Goal: Check status: Check status

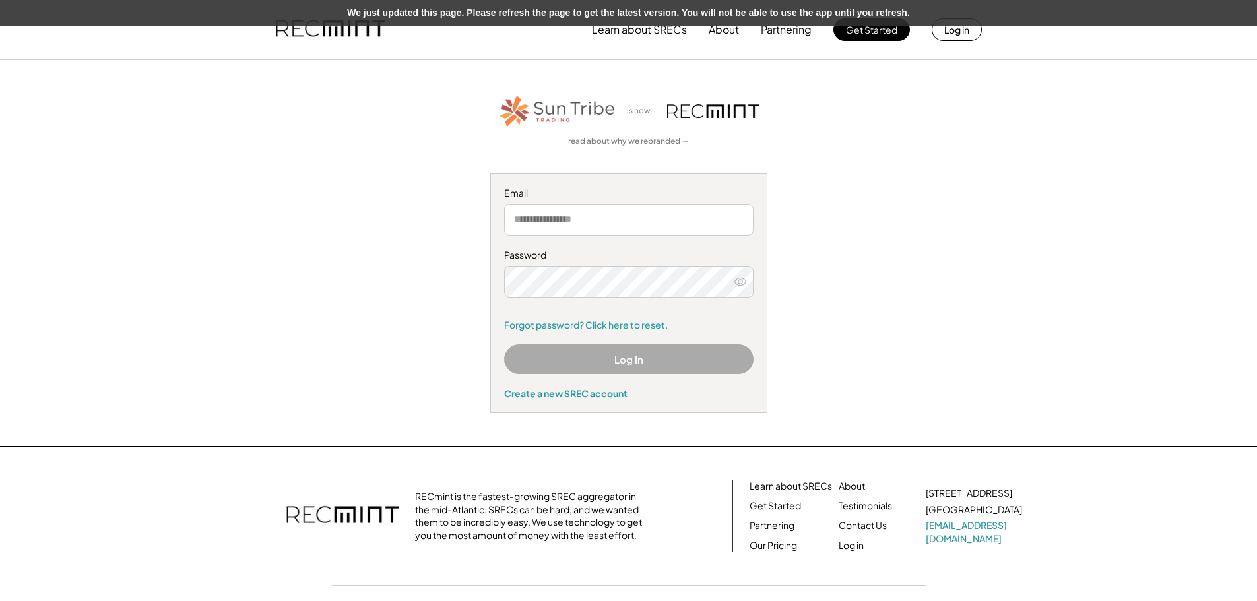
type input "**********"
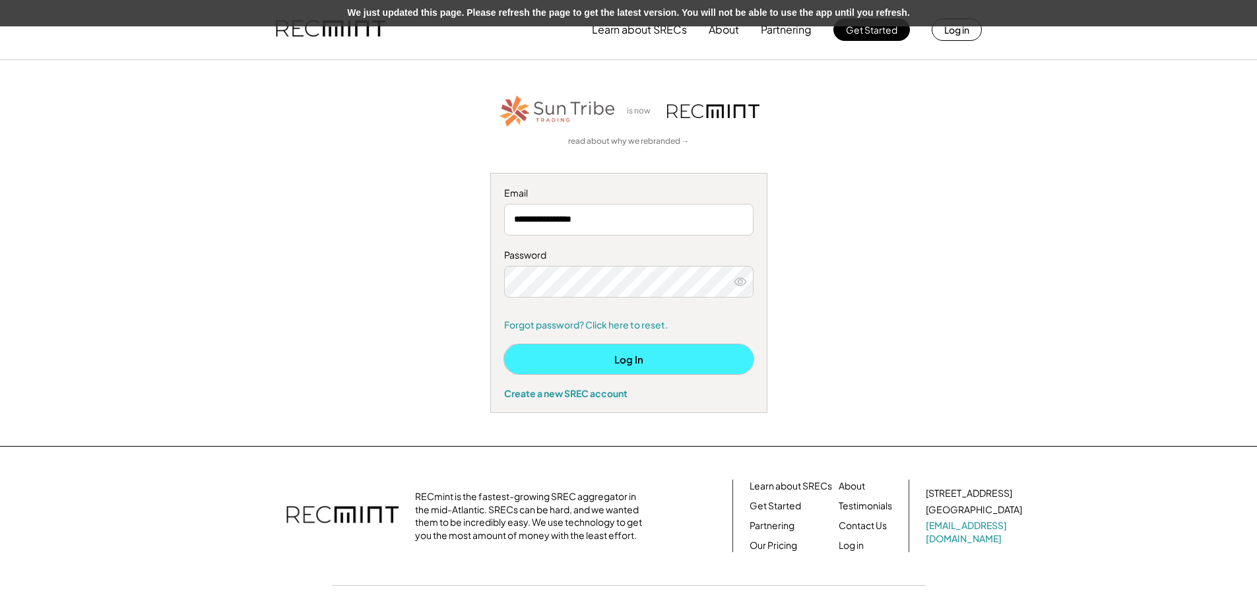
click at [599, 361] on button "Log In" at bounding box center [628, 359] width 249 height 30
click at [713, 377] on div "Log In Create a new SREC account" at bounding box center [628, 371] width 249 height 55
click at [710, 369] on button "Log In" at bounding box center [628, 359] width 249 height 30
click at [736, 288] on icon at bounding box center [740, 281] width 13 height 13
click at [709, 369] on button "Log In" at bounding box center [628, 359] width 249 height 30
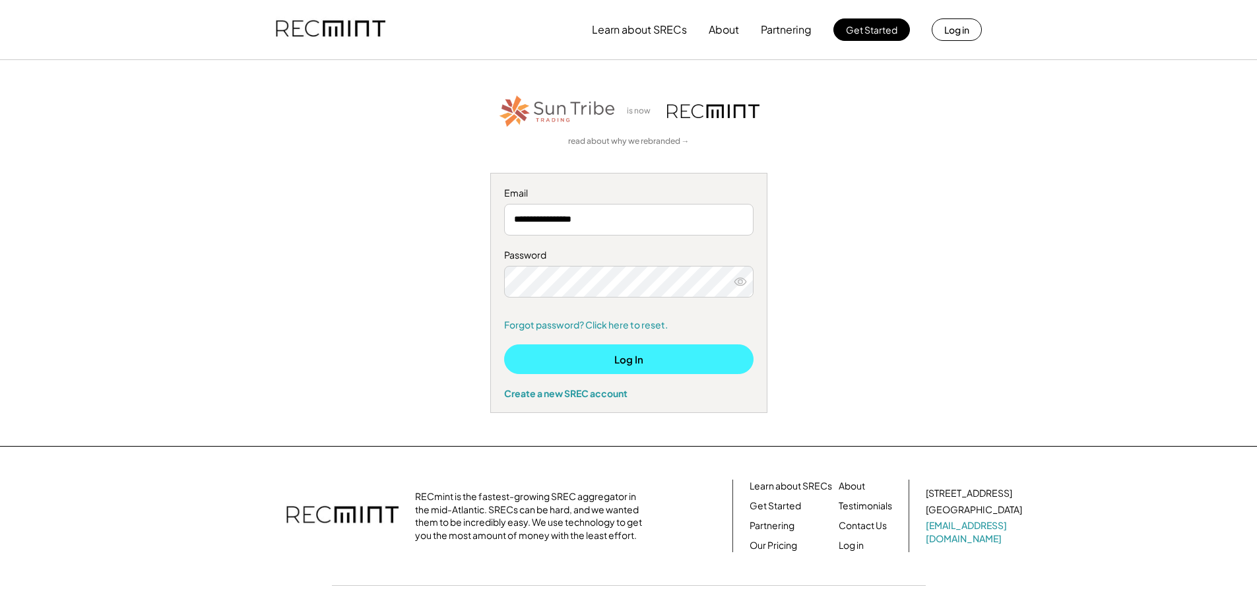
click at [655, 356] on button "Log In" at bounding box center [628, 359] width 249 height 30
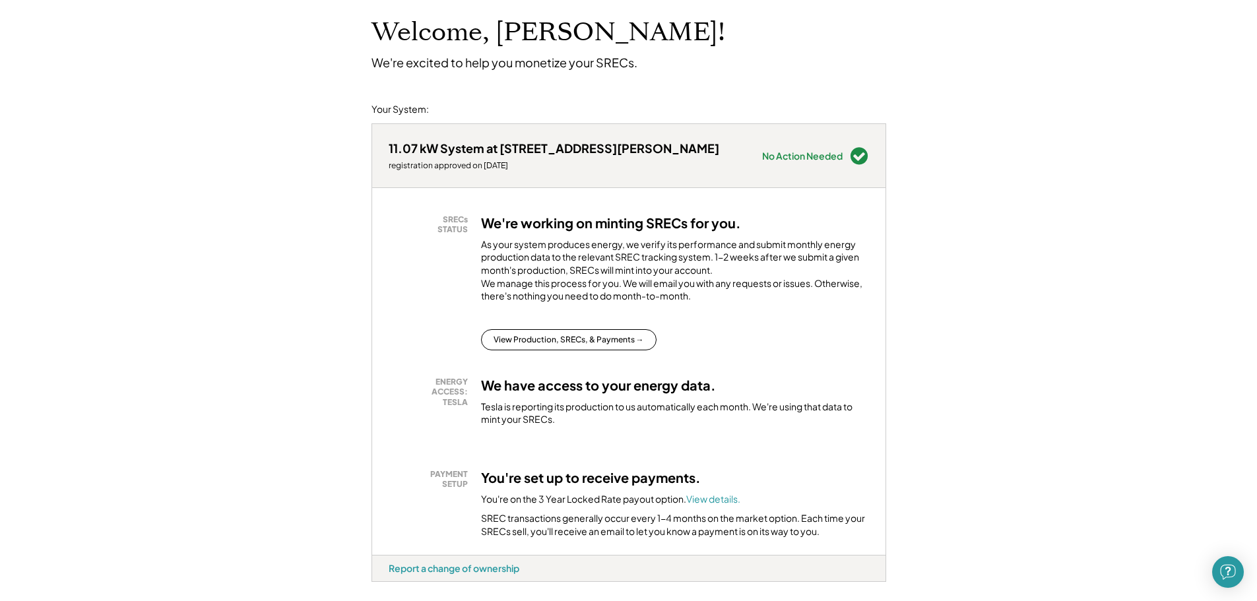
scroll to position [132, 0]
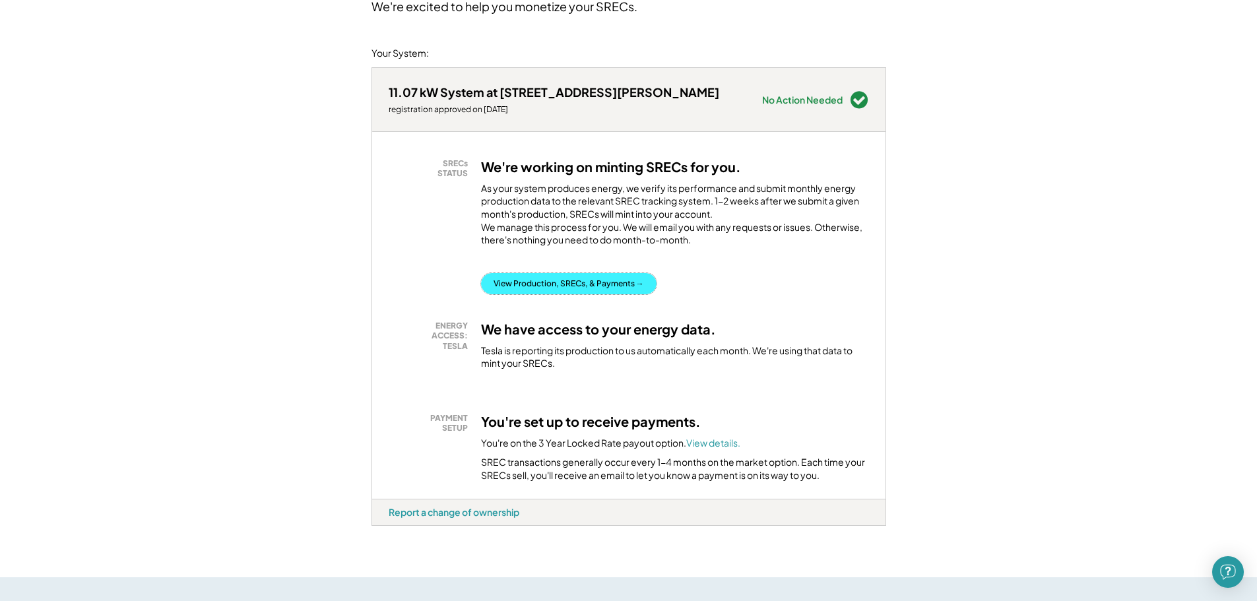
click at [592, 294] on button "View Production, SRECs, & Payments →" at bounding box center [568, 283] width 175 height 21
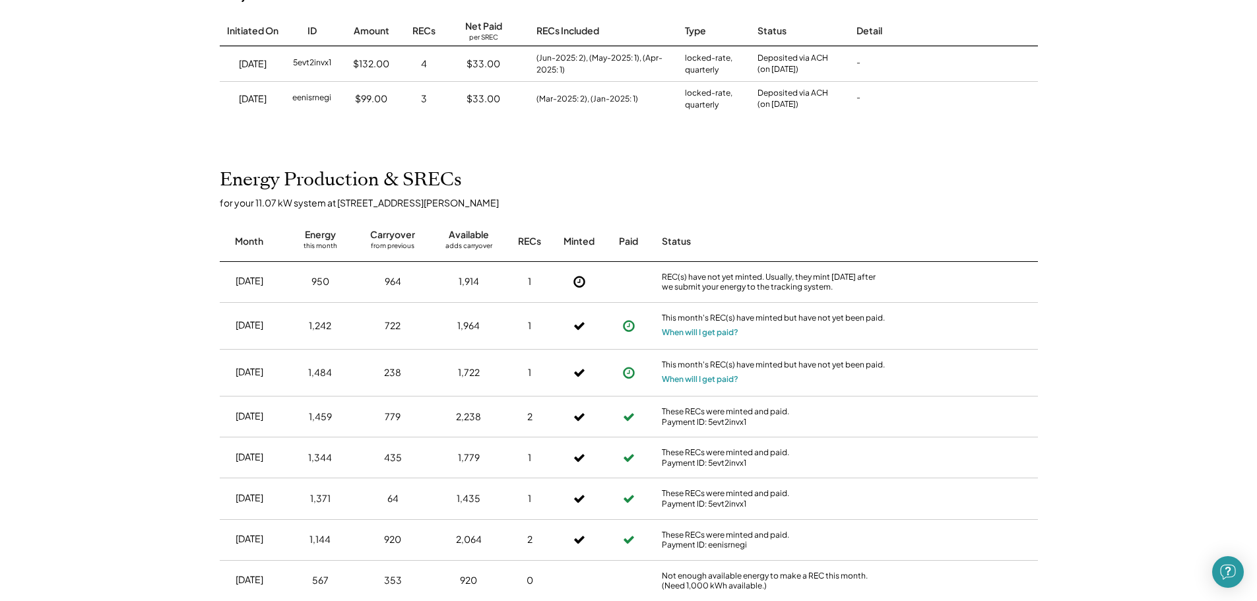
scroll to position [198, 0]
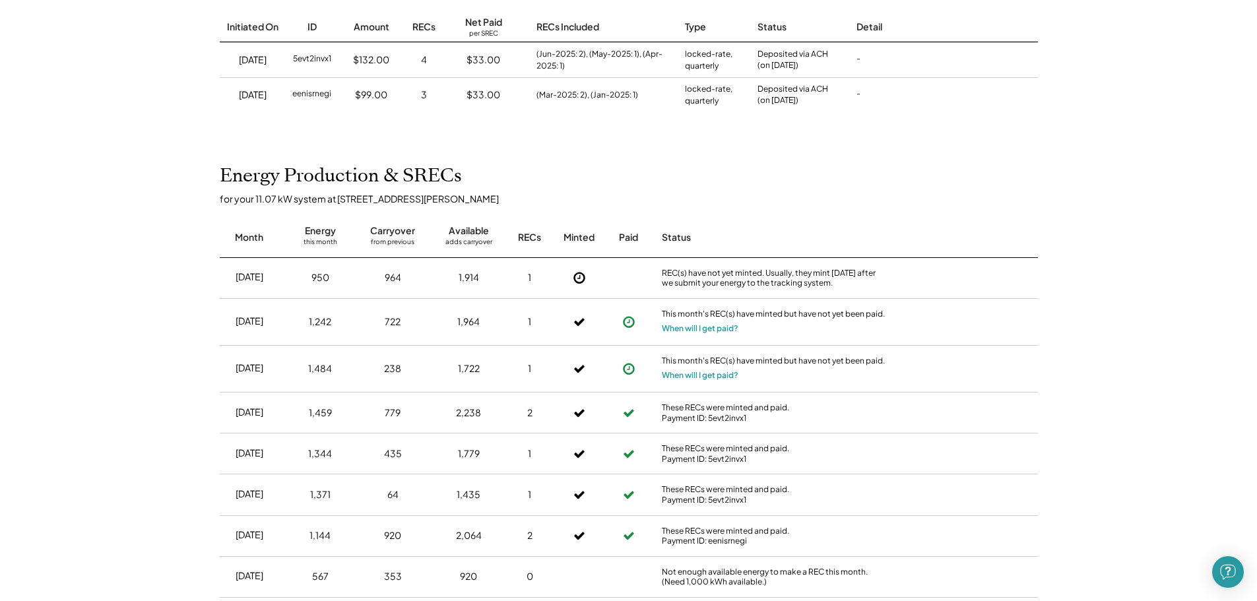
click at [577, 279] on use at bounding box center [579, 278] width 12 height 12
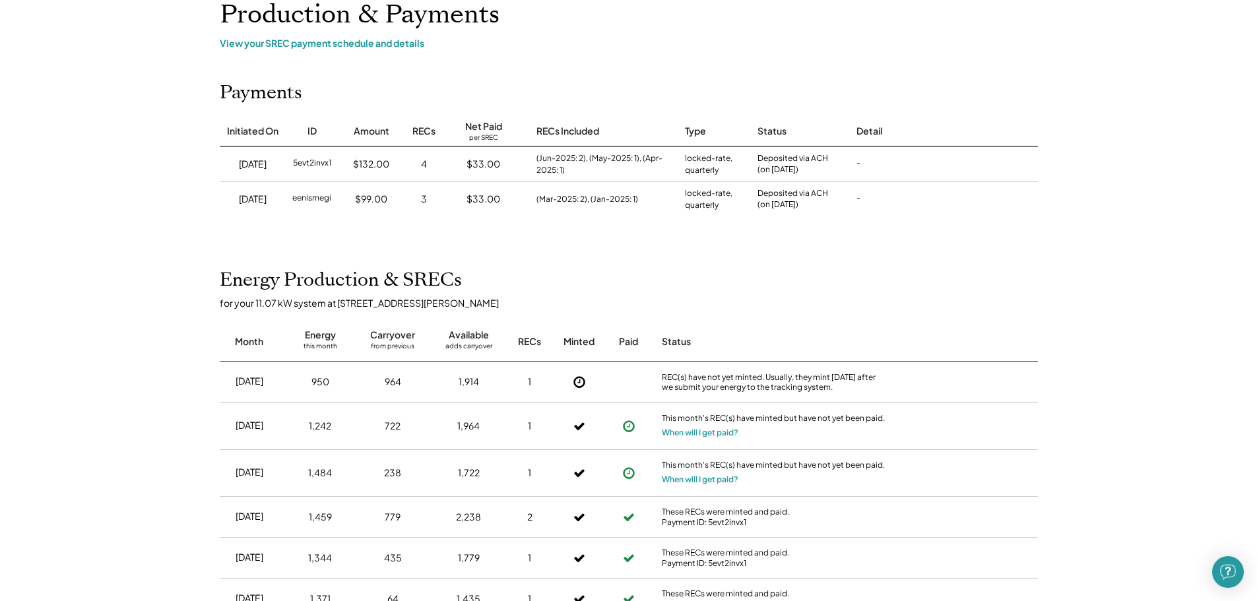
scroll to position [0, 0]
